Goal: Information Seeking & Learning: Learn about a topic

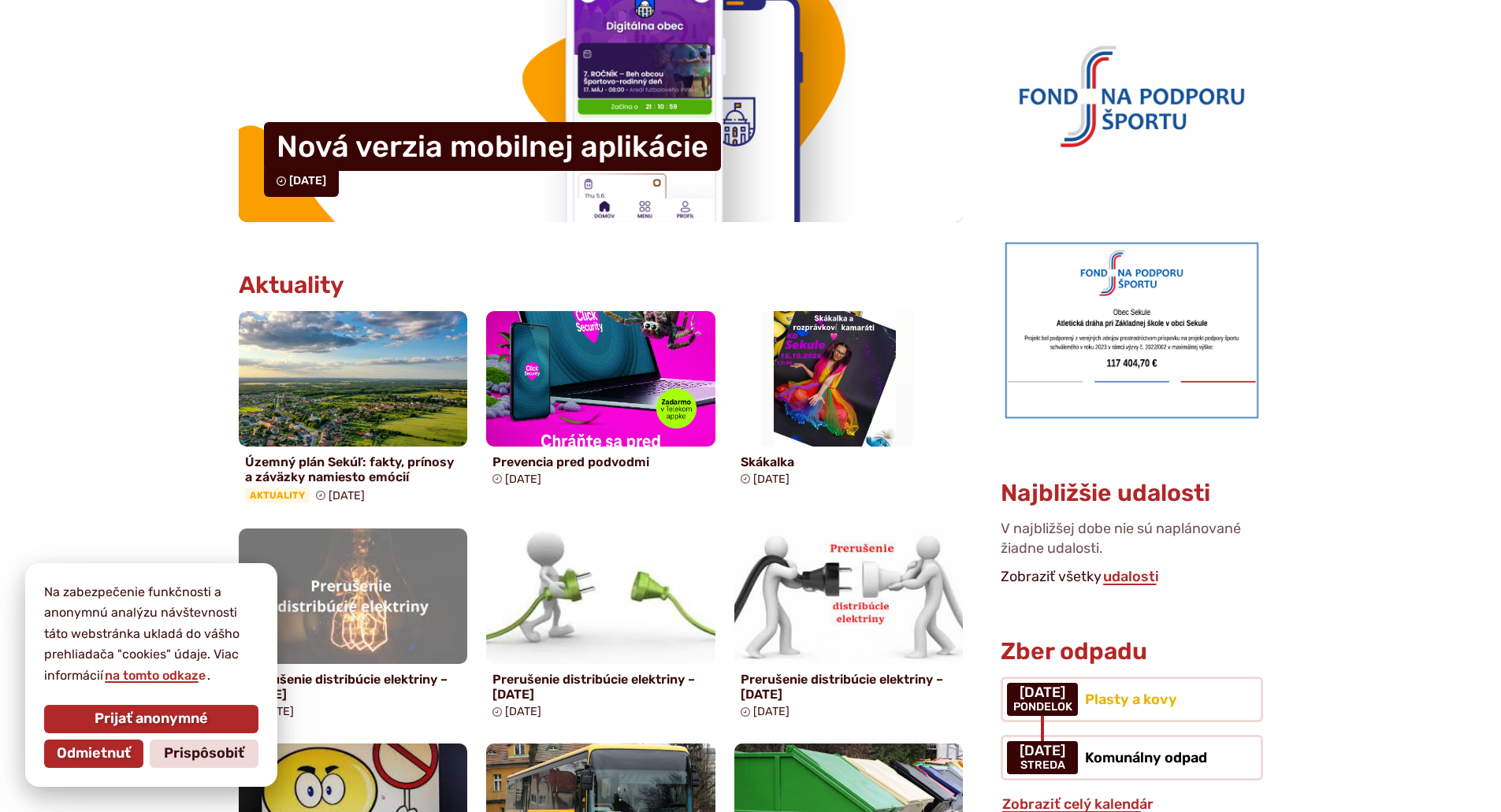
scroll to position [551, 0]
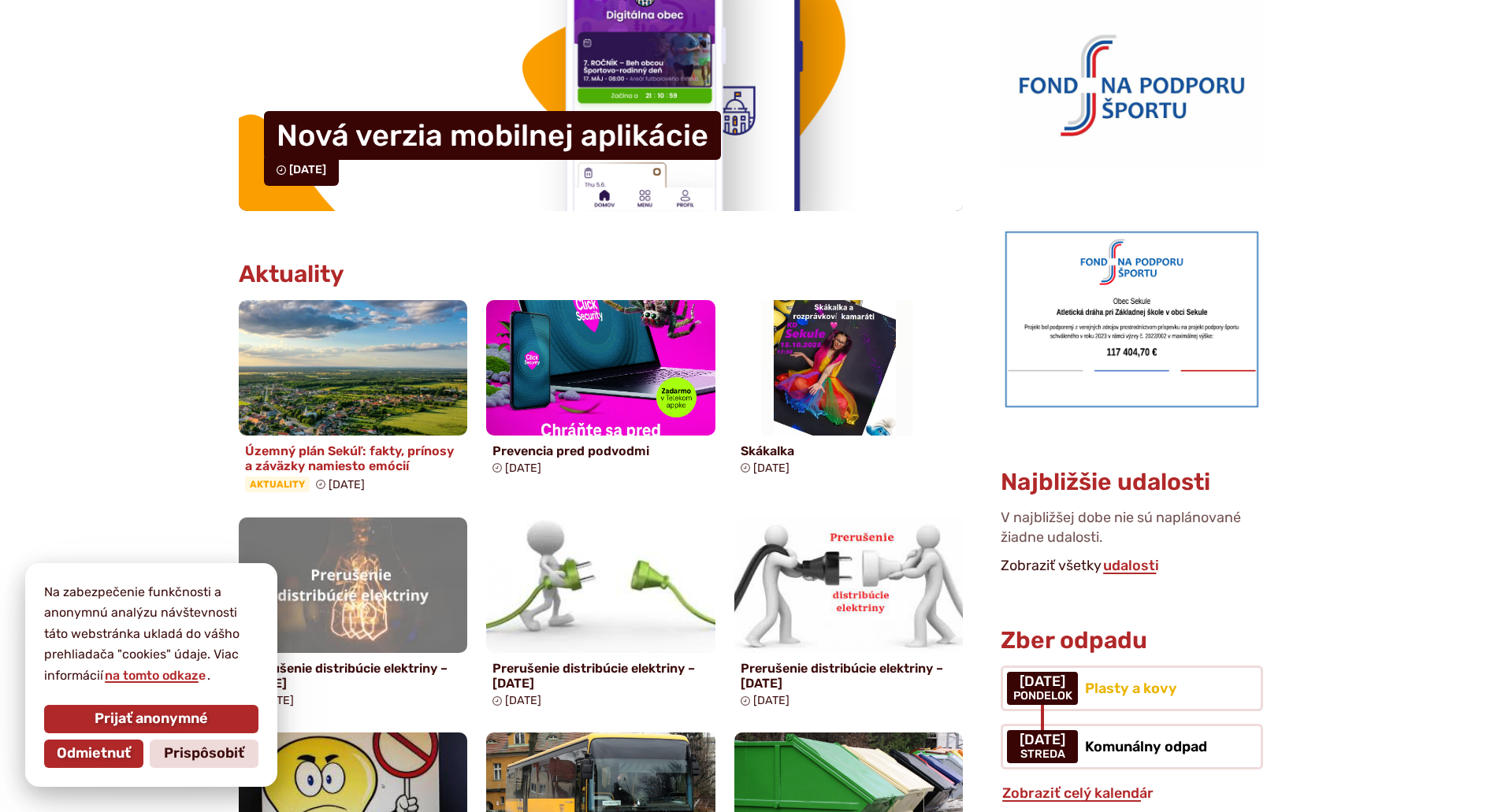
click at [370, 345] on img at bounding box center [353, 368] width 263 height 155
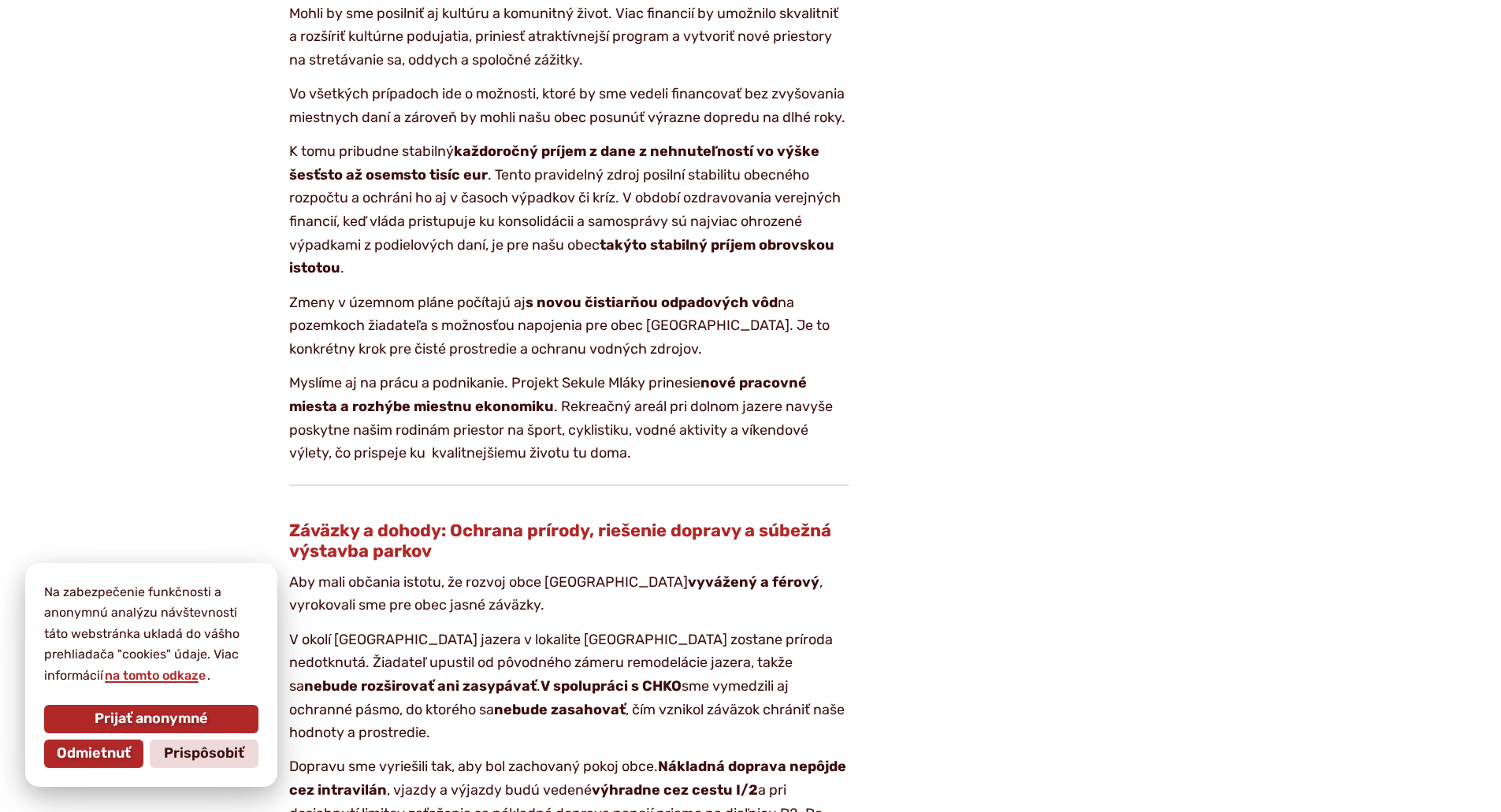
scroll to position [2049, 0]
